Goal: Transaction & Acquisition: Purchase product/service

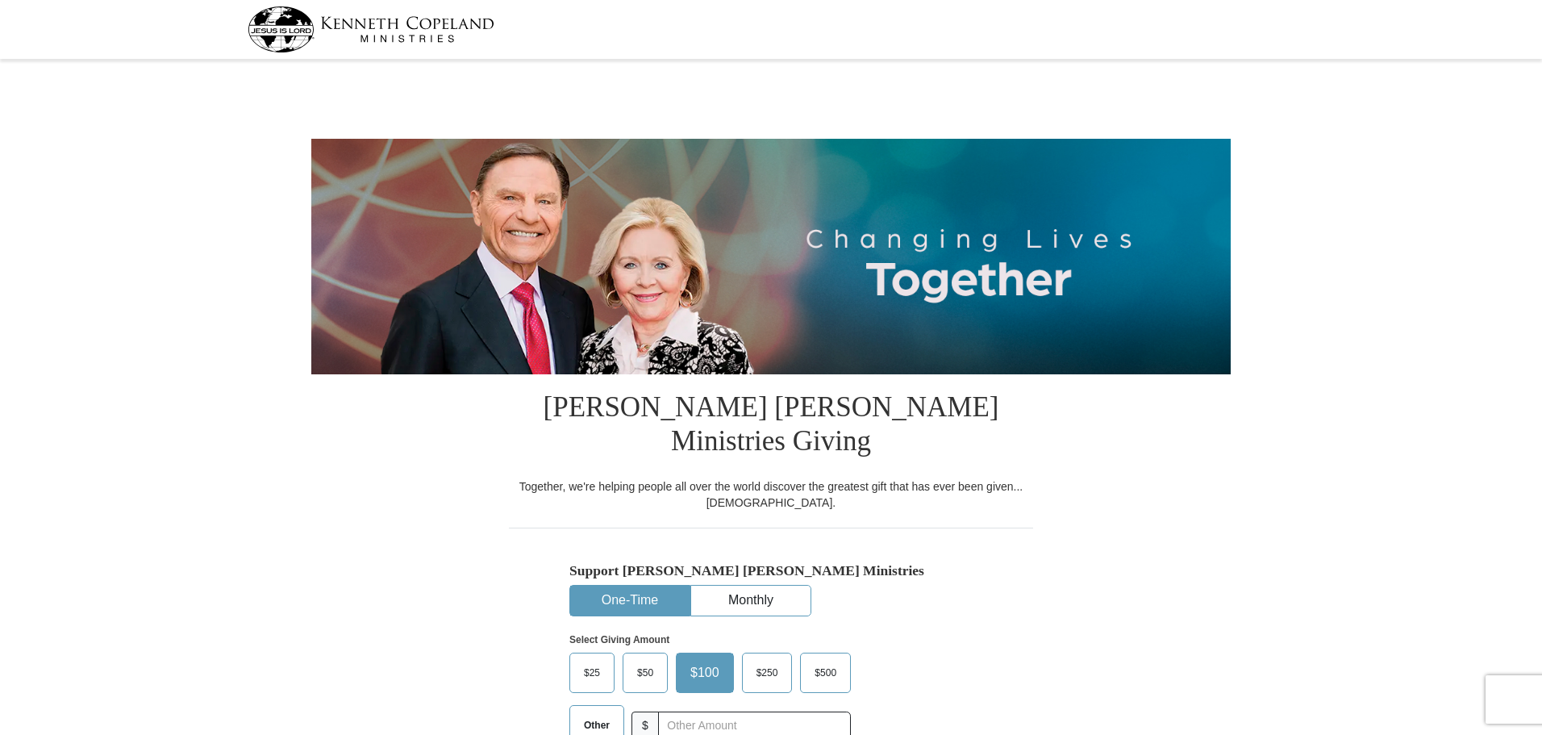
select select "SC"
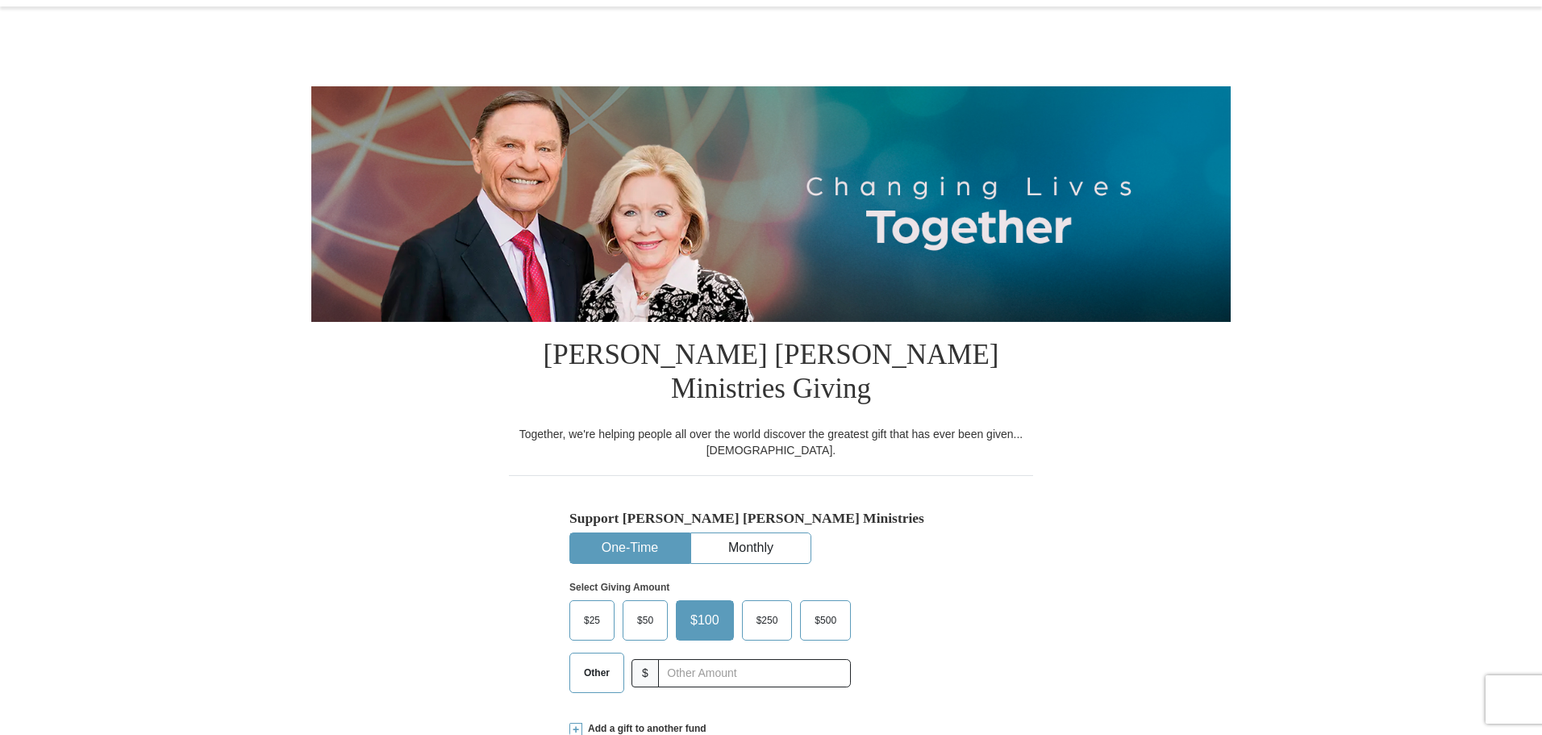
scroll to position [161, 0]
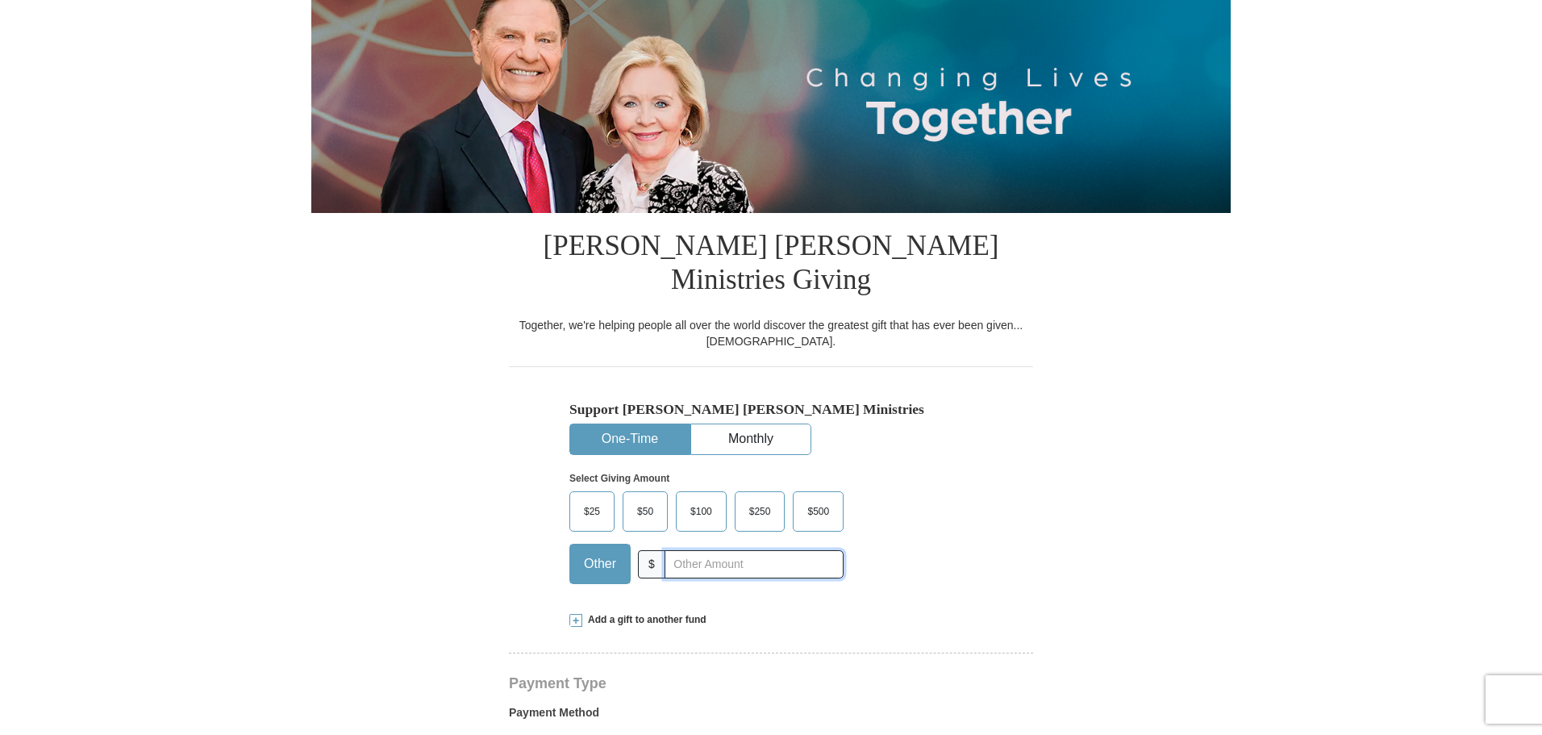
click at [714, 550] on input "text" at bounding box center [754, 564] width 179 height 28
type input "152.00"
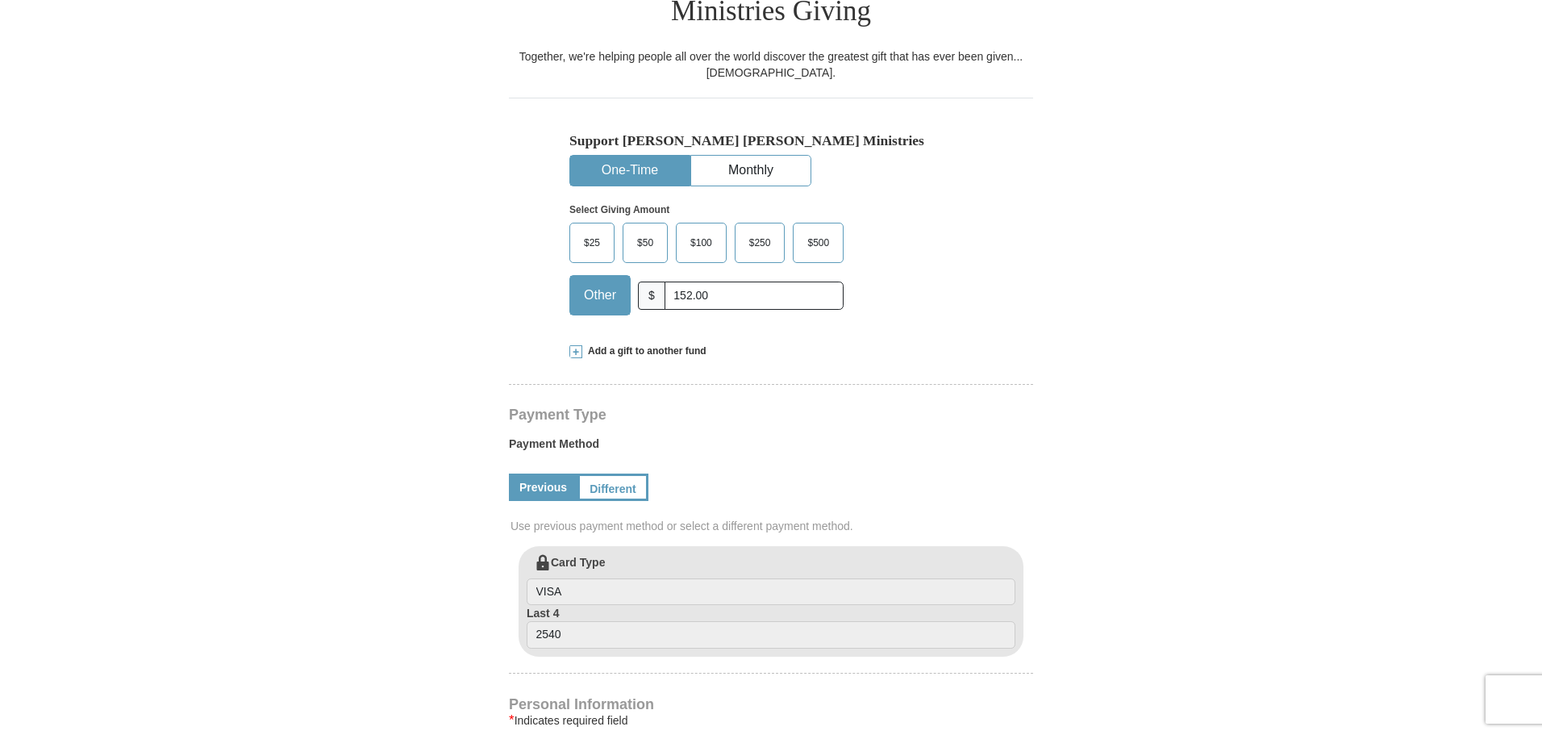
scroll to position [565, 0]
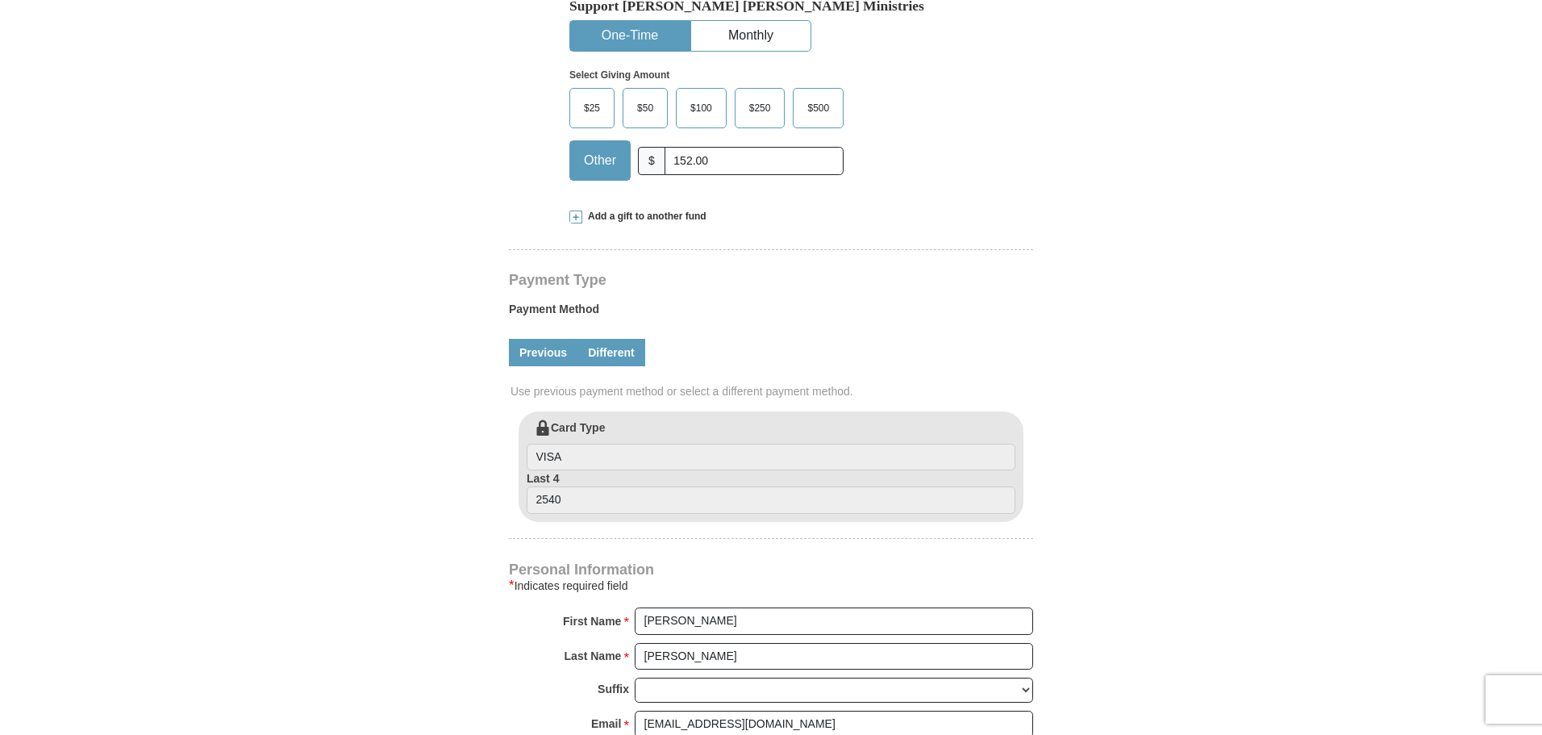
click at [614, 339] on link "Different" at bounding box center [611, 352] width 68 height 27
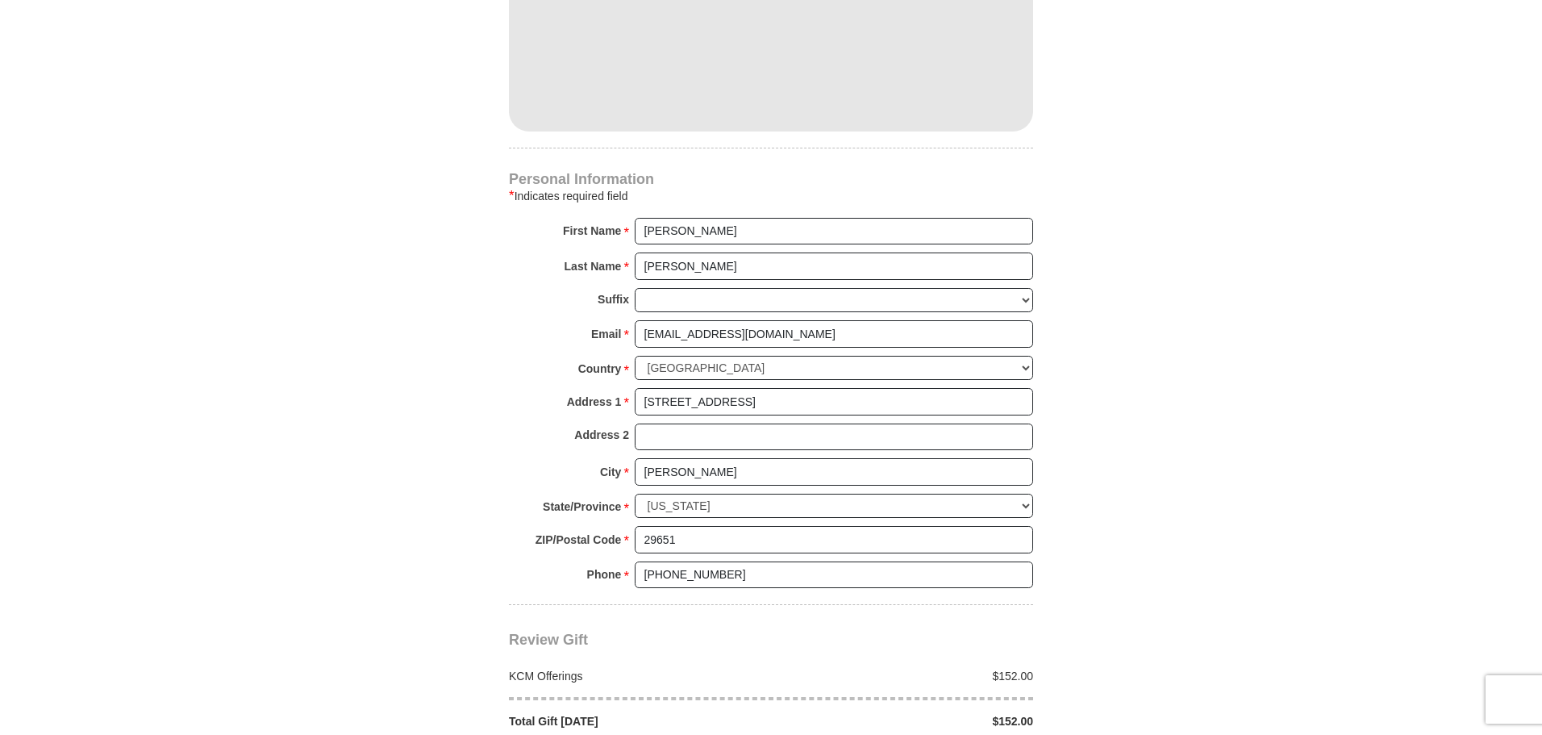
scroll to position [1210, 0]
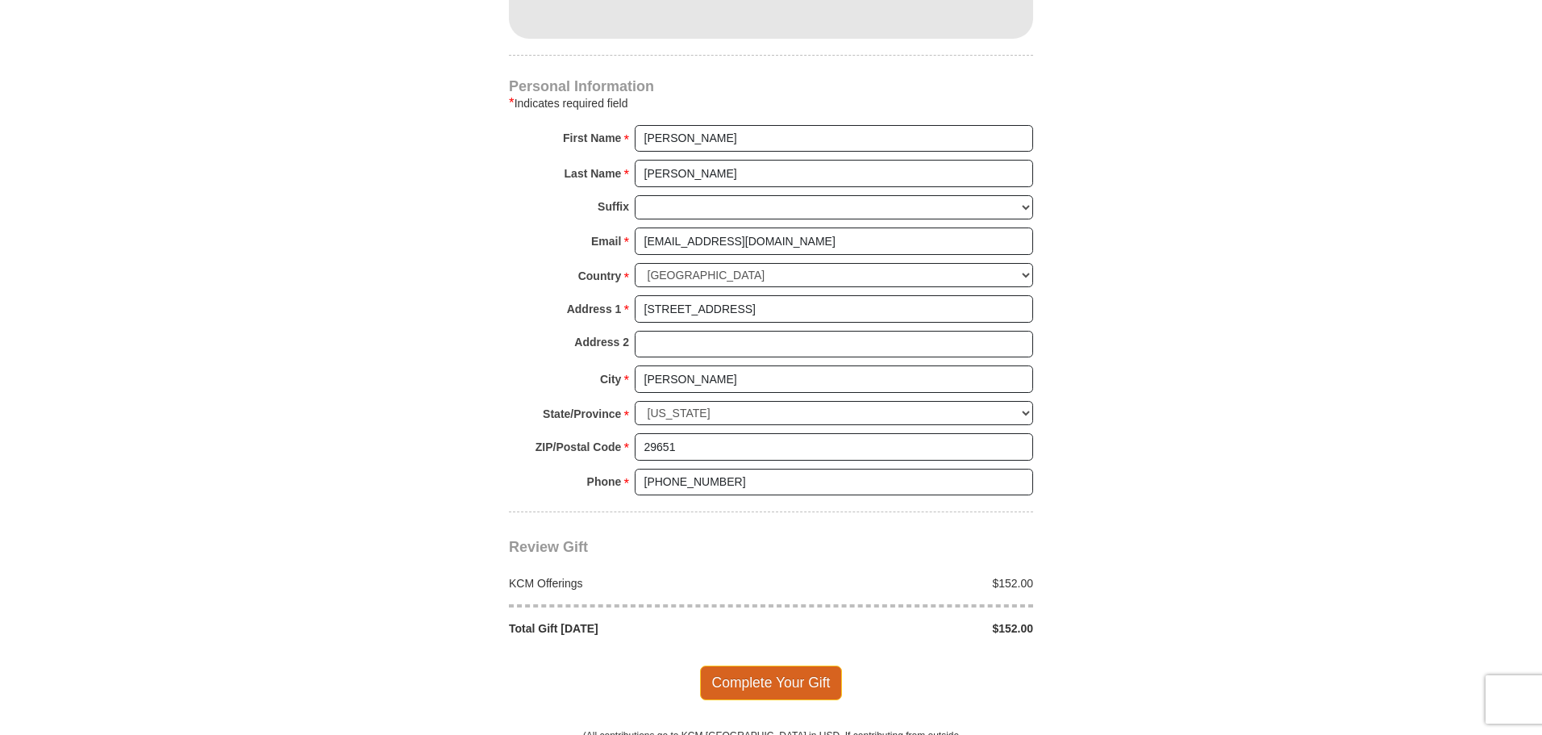
click at [798, 665] on span "Complete Your Gift" at bounding box center [771, 682] width 143 height 34
